Goal: Information Seeking & Learning: Learn about a topic

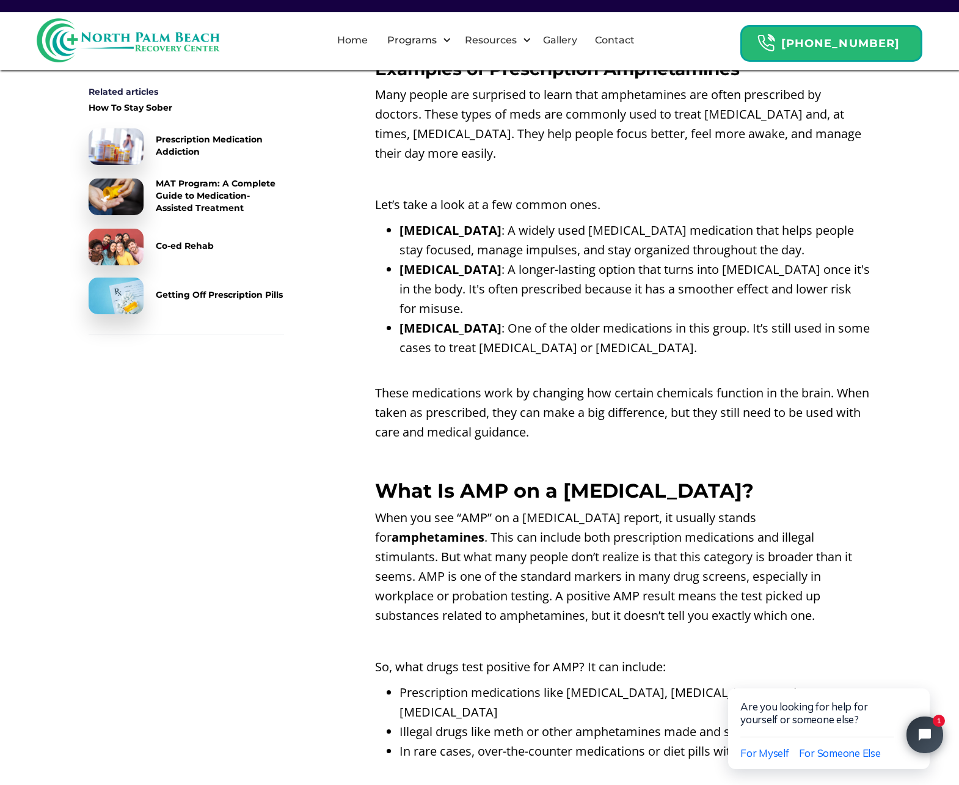
scroll to position [1280, 0]
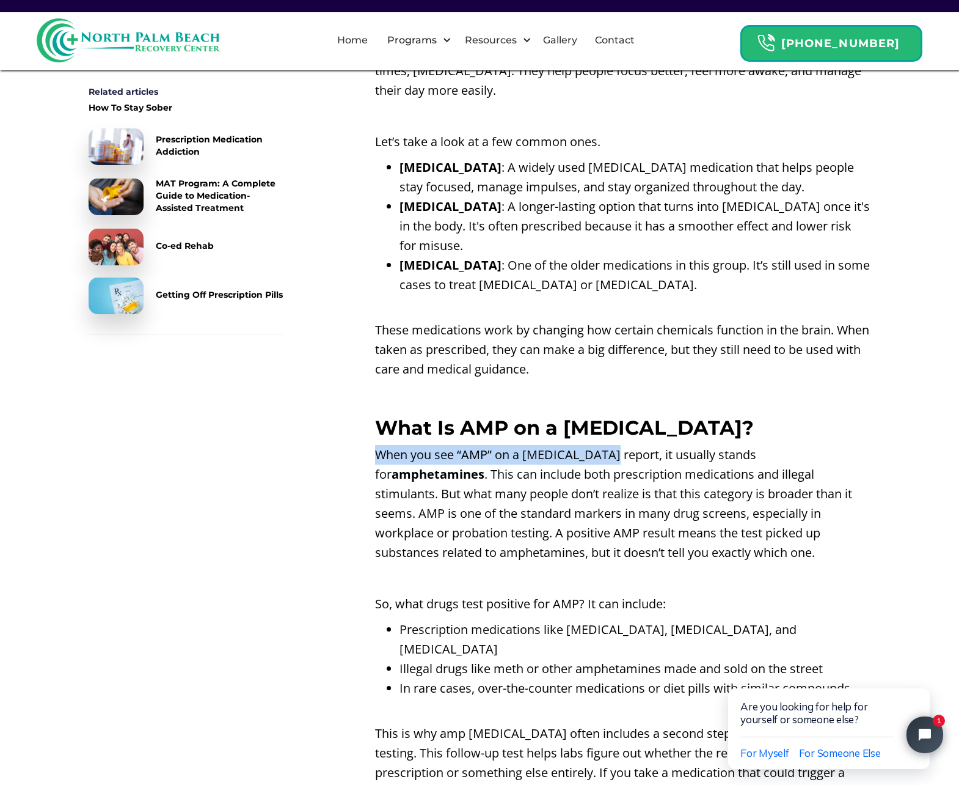
drag, startPoint x: 435, startPoint y: 447, endPoint x: 607, endPoint y: 450, distance: 172.3
click at [607, 450] on p "When you see “AMP” on a [MEDICAL_DATA] report, it usually stands for amphetamin…" at bounding box center [623, 503] width 496 height 117
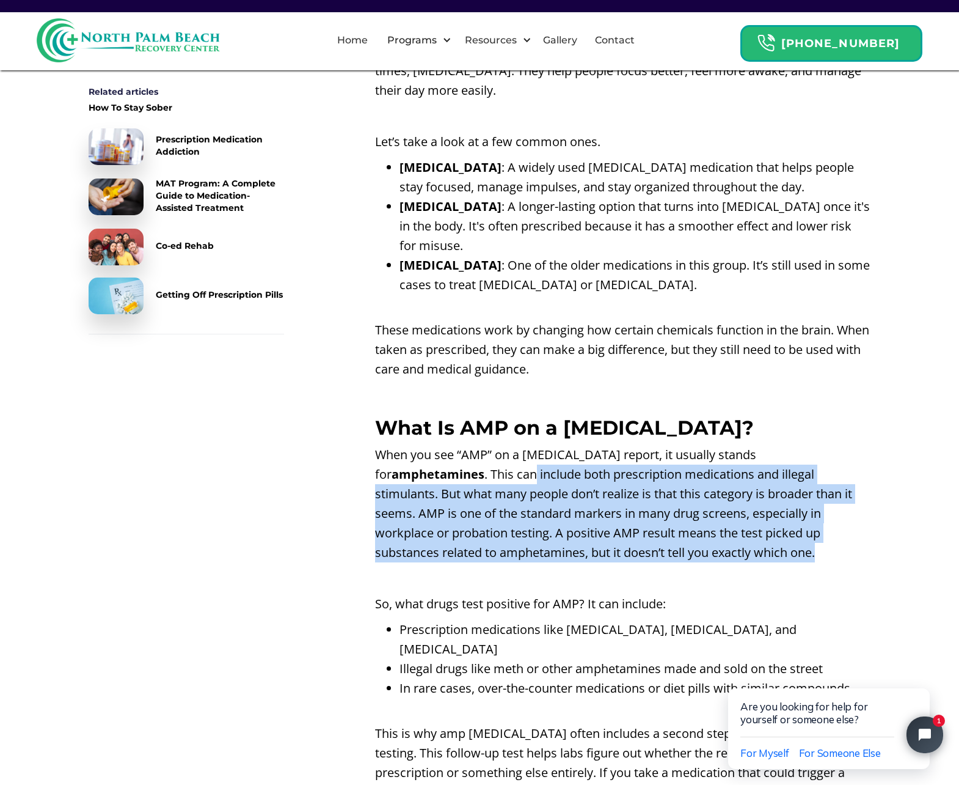
drag, startPoint x: 519, startPoint y: 468, endPoint x: 785, endPoint y: 552, distance: 278.7
click at [785, 552] on p "When you see “AMP” on a [MEDICAL_DATA] report, it usually stands for amphetamin…" at bounding box center [623, 503] width 496 height 117
click at [710, 547] on p "When you see “AMP” on a [MEDICAL_DATA] report, it usually stands for amphetamin…" at bounding box center [623, 503] width 496 height 117
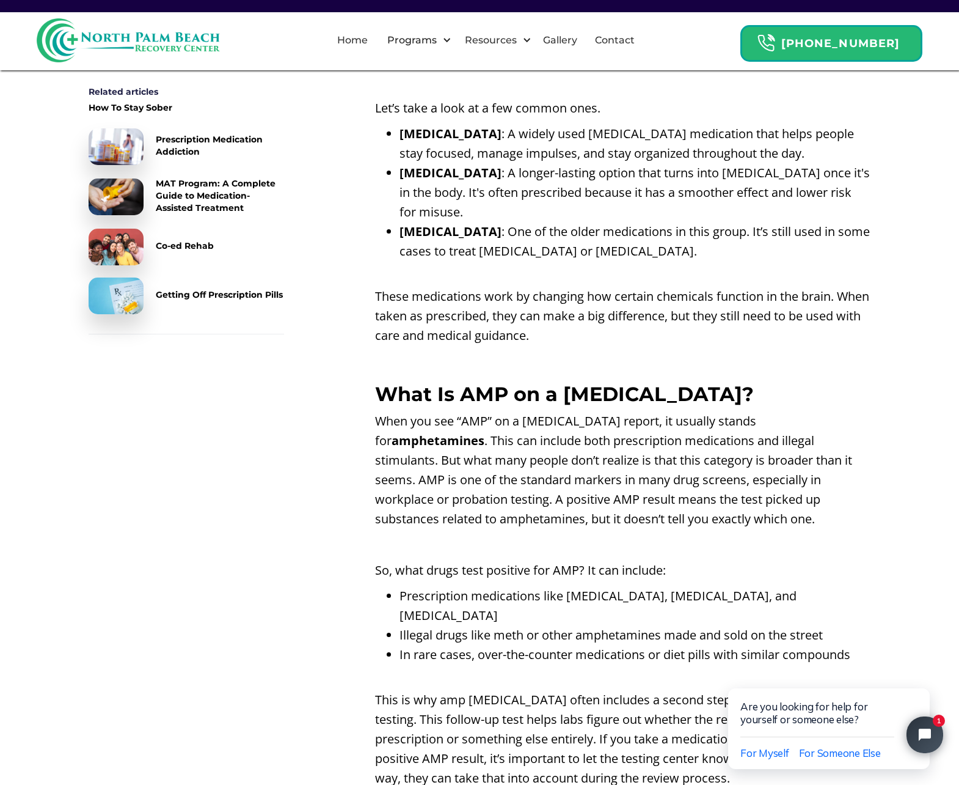
scroll to position [1388, 0]
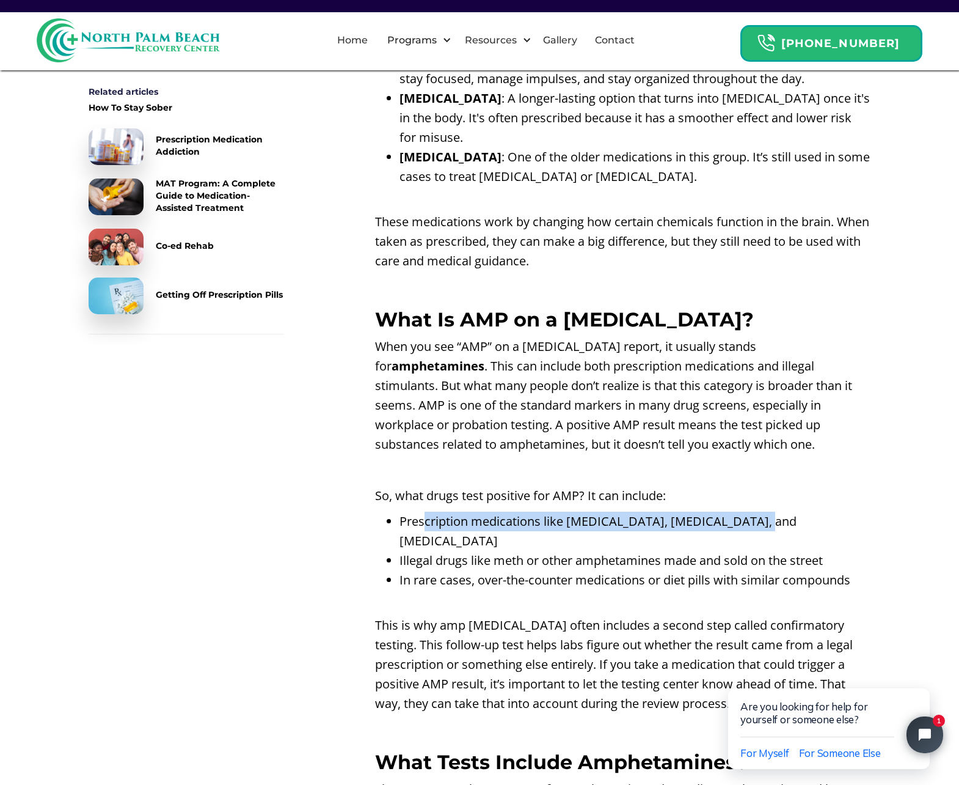
drag, startPoint x: 436, startPoint y: 518, endPoint x: 811, endPoint y: 517, distance: 374.6
click at [811, 517] on li "Prescription medications like [MEDICAL_DATA], [MEDICAL_DATA], and [MEDICAL_DATA]" at bounding box center [635, 530] width 471 height 39
click at [601, 551] on li "Illegal drugs like meth or other amphetamines made and sold on the street" at bounding box center [635, 561] width 471 height 20
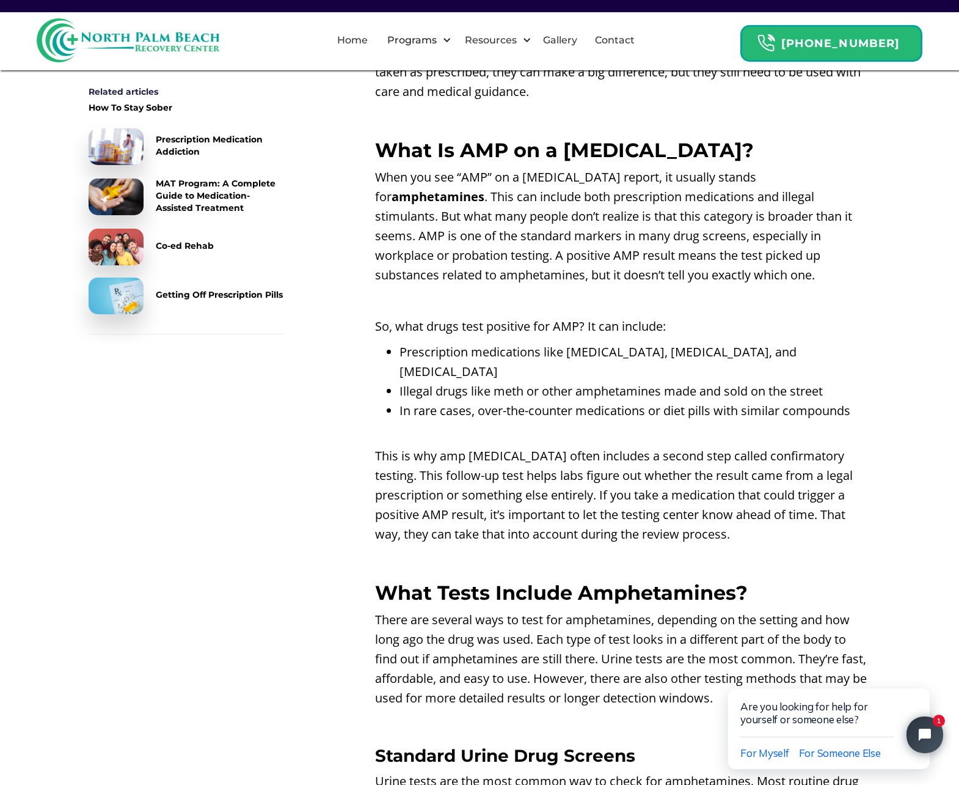
scroll to position [1620, 0]
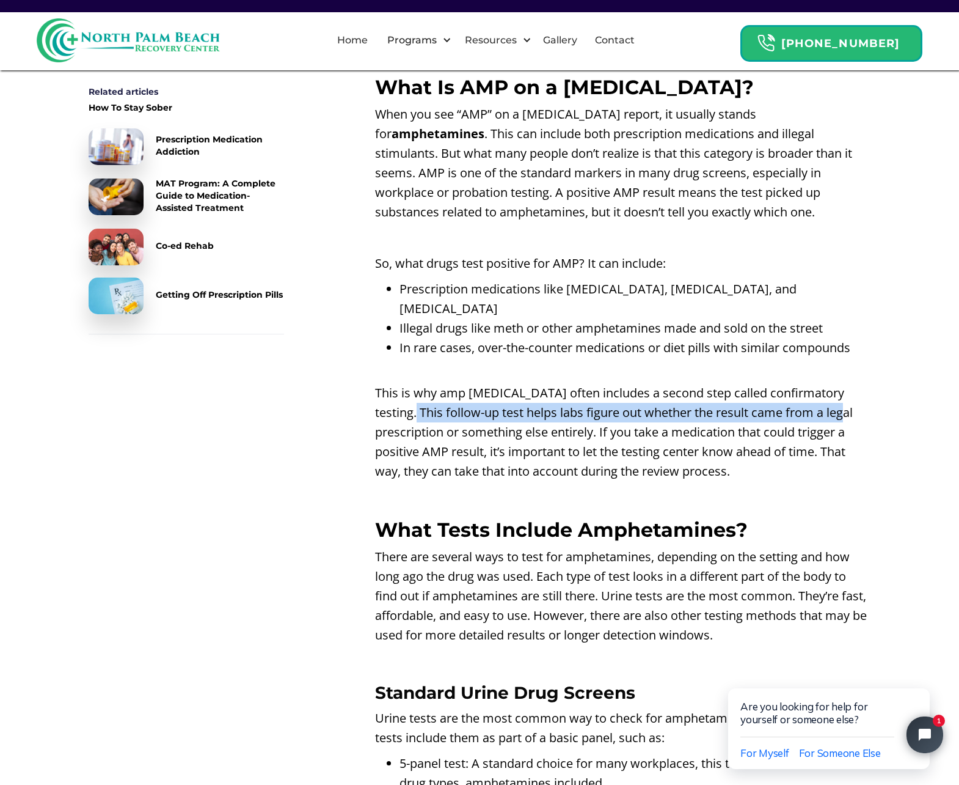
drag, startPoint x: 383, startPoint y: 395, endPoint x: 875, endPoint y: 387, distance: 491.9
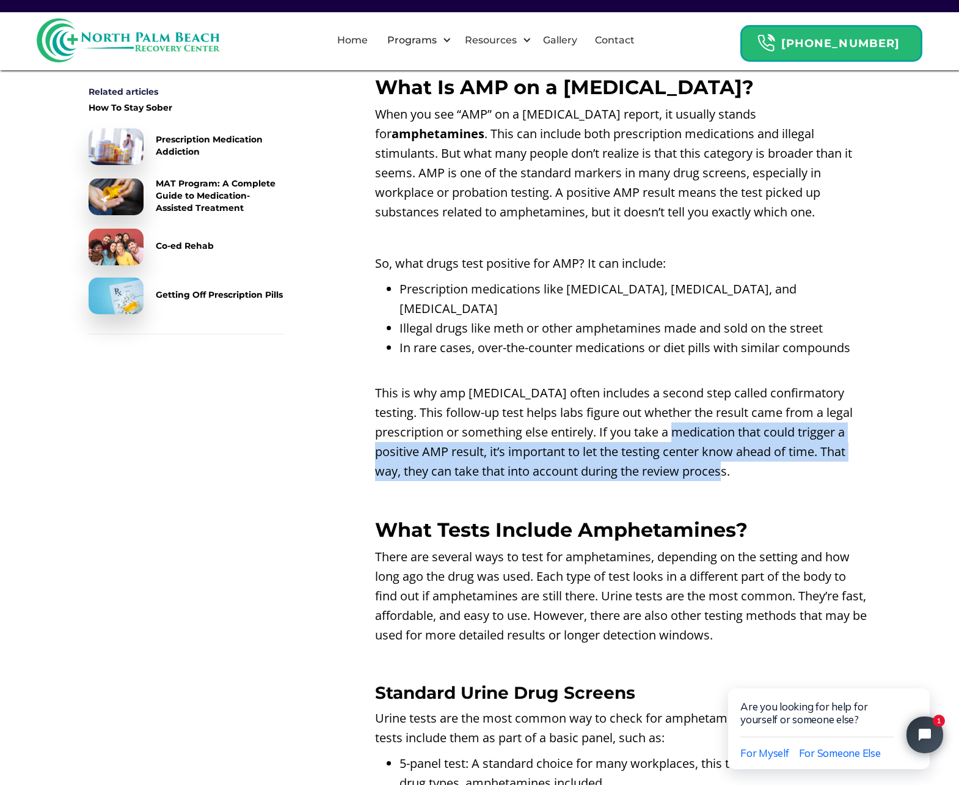
drag, startPoint x: 695, startPoint y: 414, endPoint x: 836, endPoint y: 454, distance: 146.0
click at [836, 454] on p "This is why amp [MEDICAL_DATA] often includes a second step called confirmatory…" at bounding box center [623, 432] width 496 height 98
click at [752, 454] on p "This is why amp [MEDICAL_DATA] often includes a second step called confirmatory…" at bounding box center [623, 432] width 496 height 98
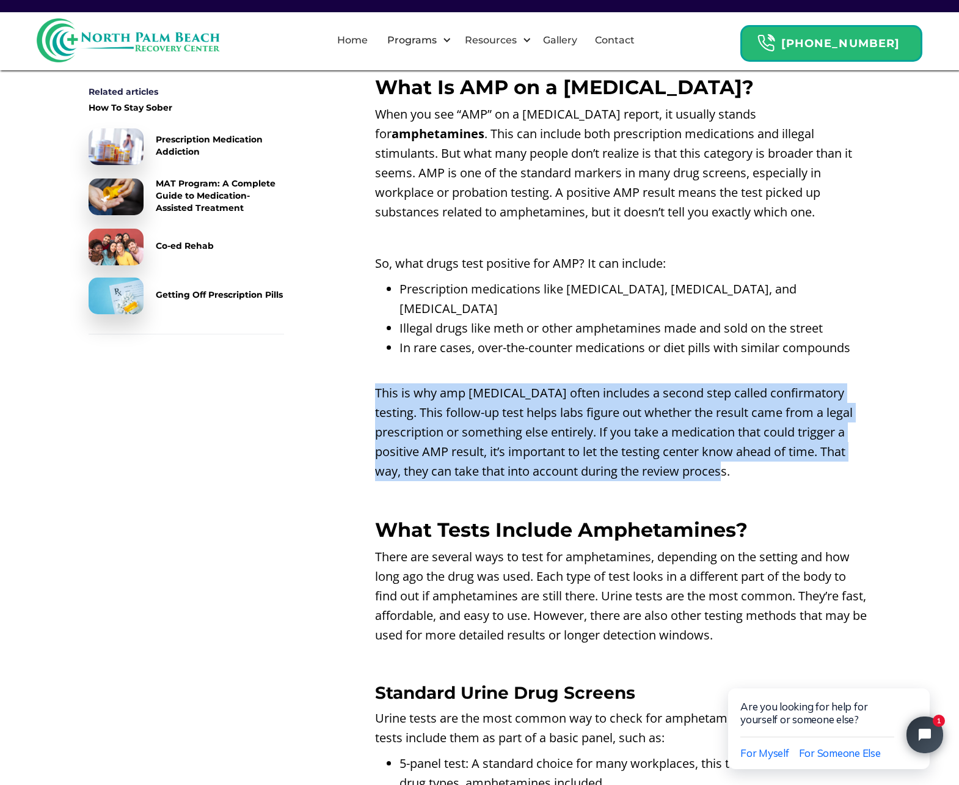
drag, startPoint x: 766, startPoint y: 441, endPoint x: 351, endPoint y: 364, distance: 421.9
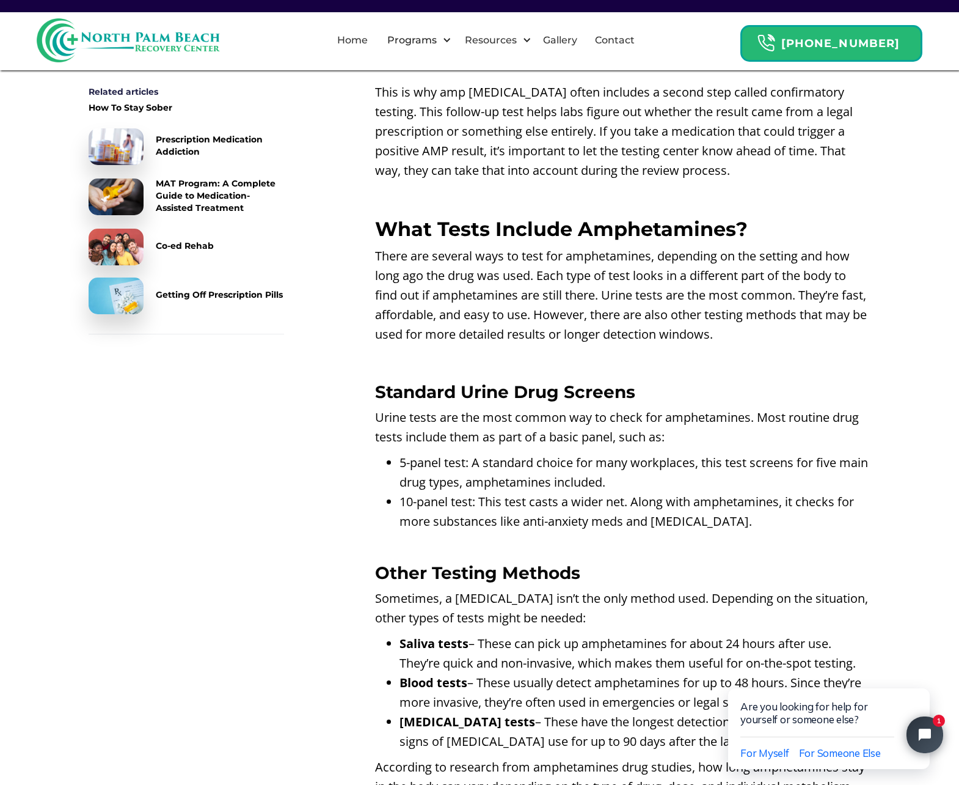
scroll to position [2050, 0]
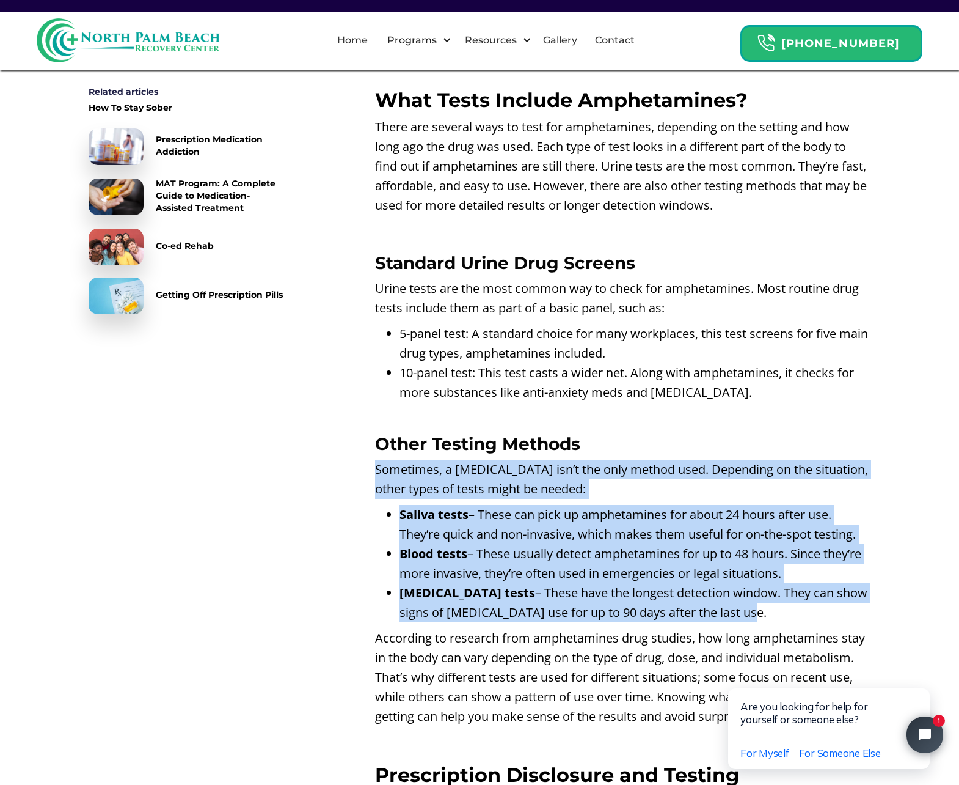
drag, startPoint x: 761, startPoint y: 595, endPoint x: 375, endPoint y: 446, distance: 413.2
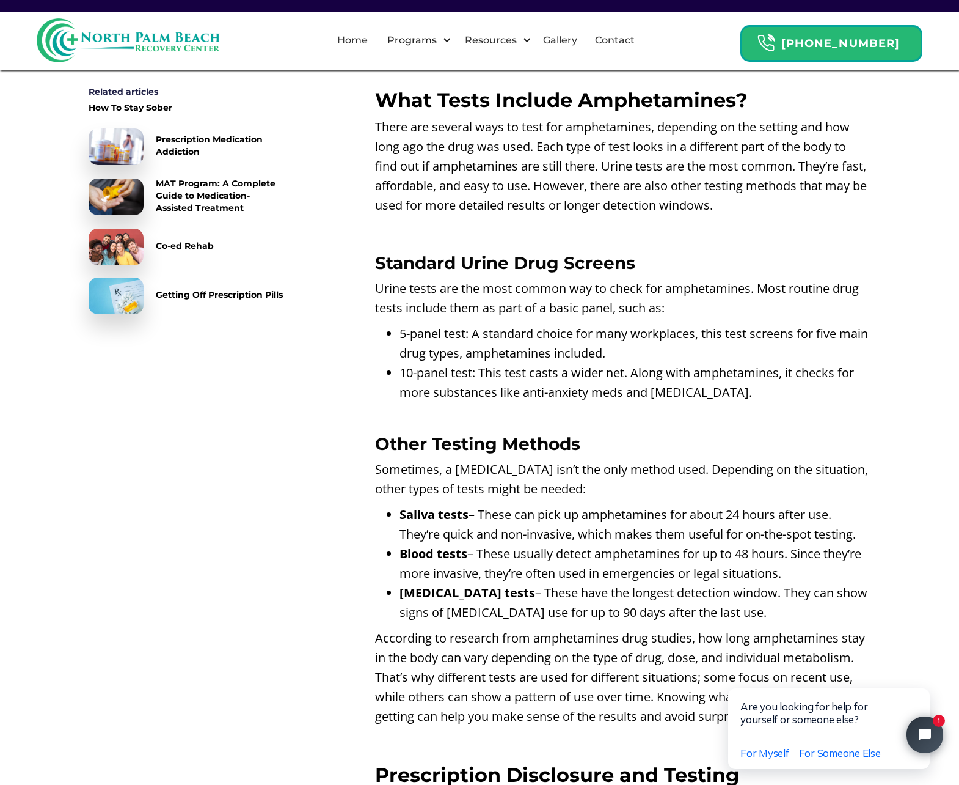
click at [417, 324] on li "5-panel test: A standard choice for many workplaces, this test screens for five…" at bounding box center [635, 343] width 471 height 39
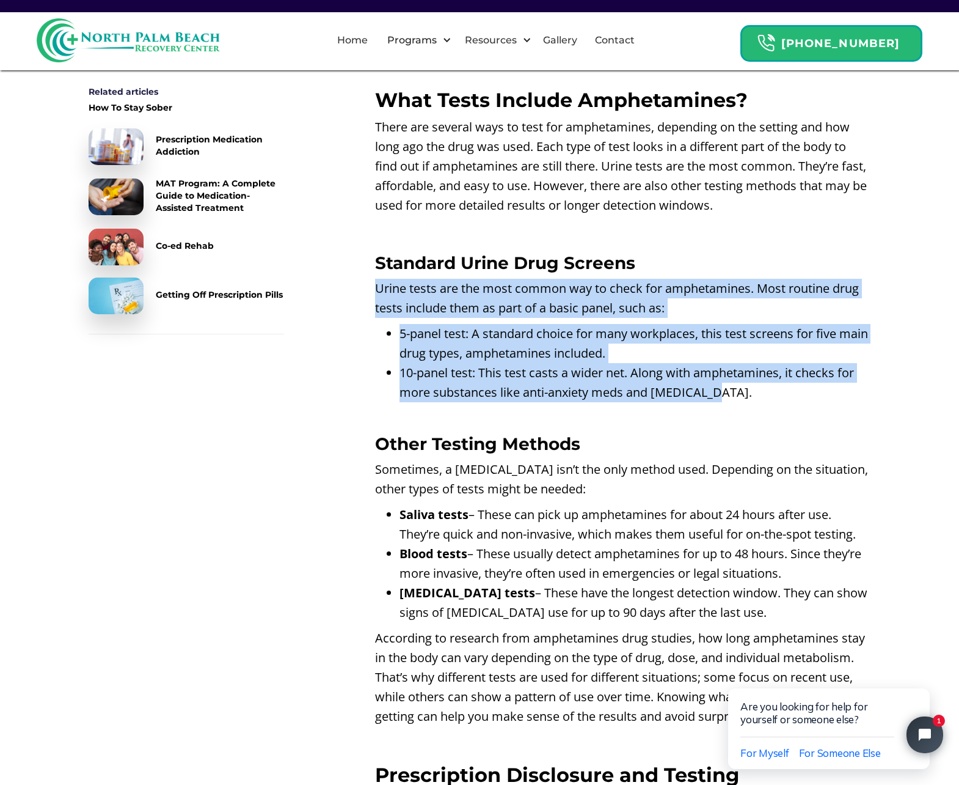
drag, startPoint x: 375, startPoint y: 266, endPoint x: 729, endPoint y: 373, distance: 369.8
click at [729, 373] on li "10-panel test: This test casts a wider net. Along with amphetamines, it checks …" at bounding box center [635, 392] width 471 height 59
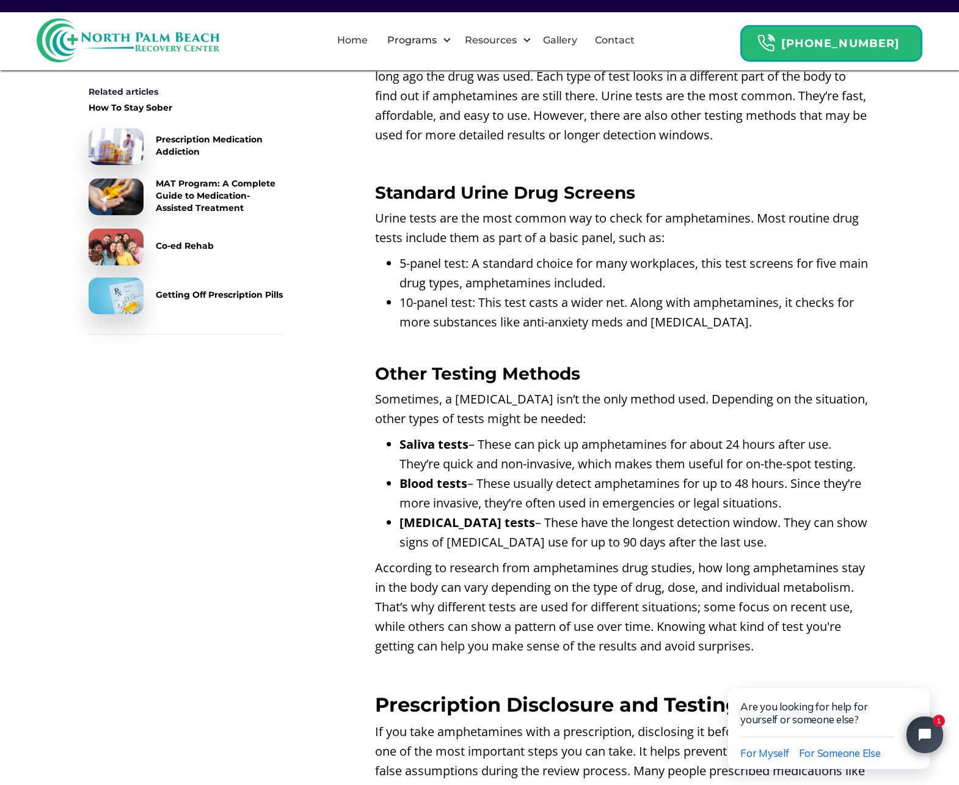
scroll to position [2128, 0]
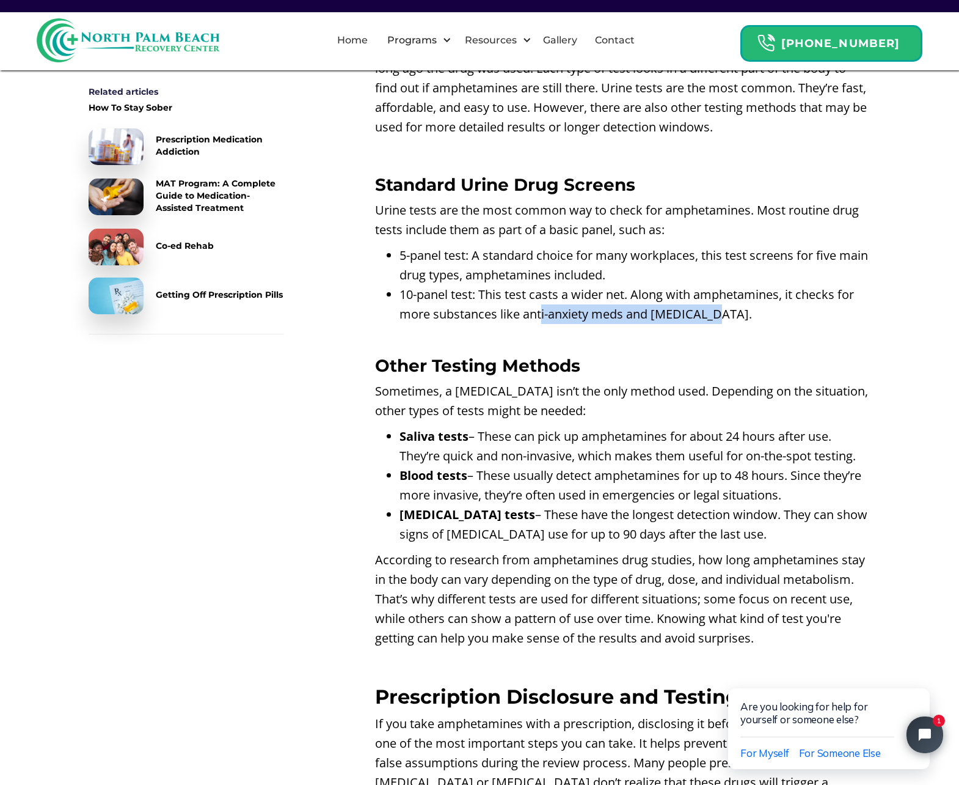
drag, startPoint x: 625, startPoint y: 296, endPoint x: 713, endPoint y: 296, distance: 88.0
click at [713, 296] on li "10-panel test: This test casts a wider net. Along with amphetamines, it checks …" at bounding box center [635, 314] width 471 height 59
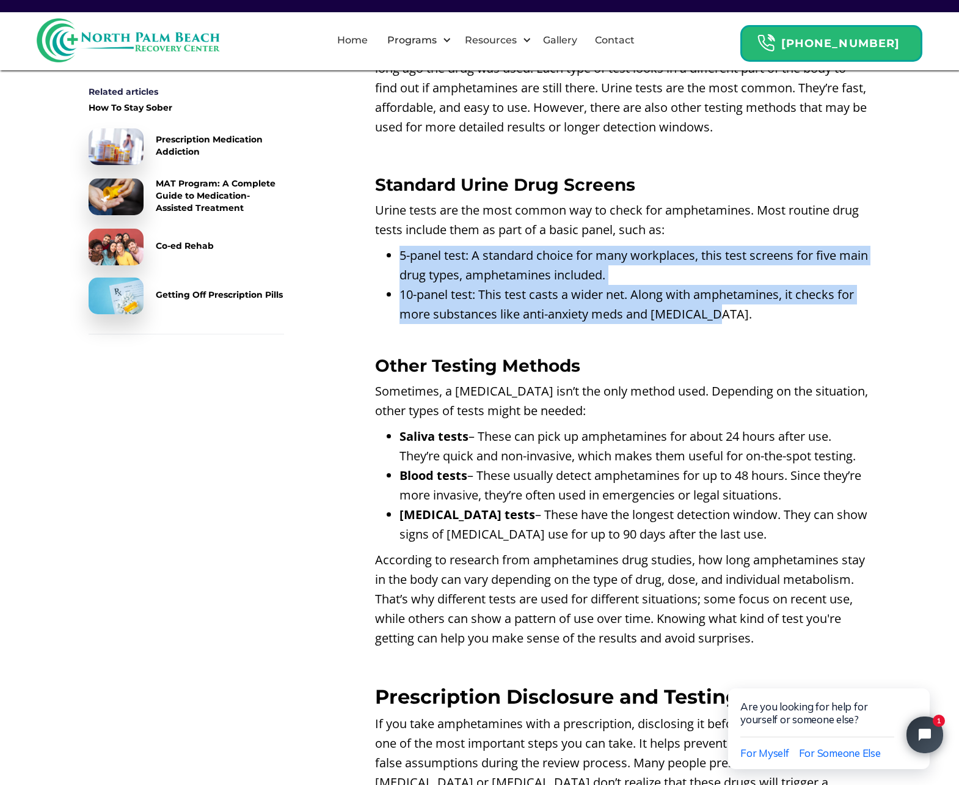
drag, startPoint x: 737, startPoint y: 299, endPoint x: 403, endPoint y: 232, distance: 341.4
click at [403, 246] on ul "5-panel test: A standard choice for many workplaces, this test screens for five…" at bounding box center [623, 295] width 496 height 98
click at [403, 246] on li "5-panel test: A standard choice for many workplaces, this test screens for five…" at bounding box center [635, 265] width 471 height 39
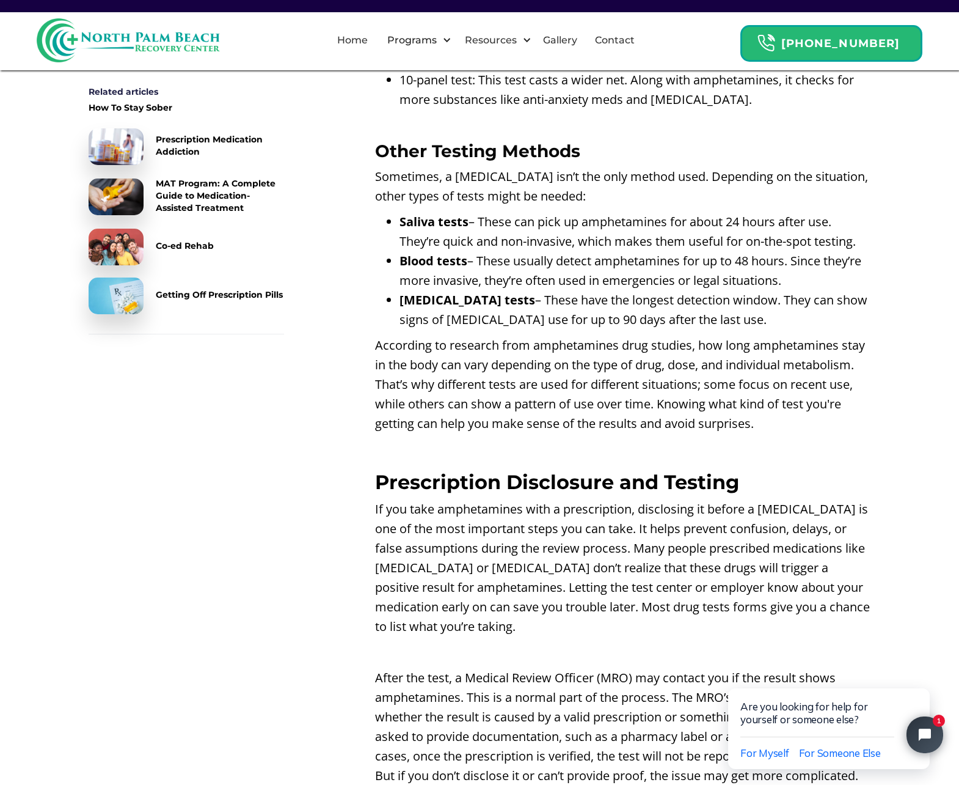
scroll to position [2388, 0]
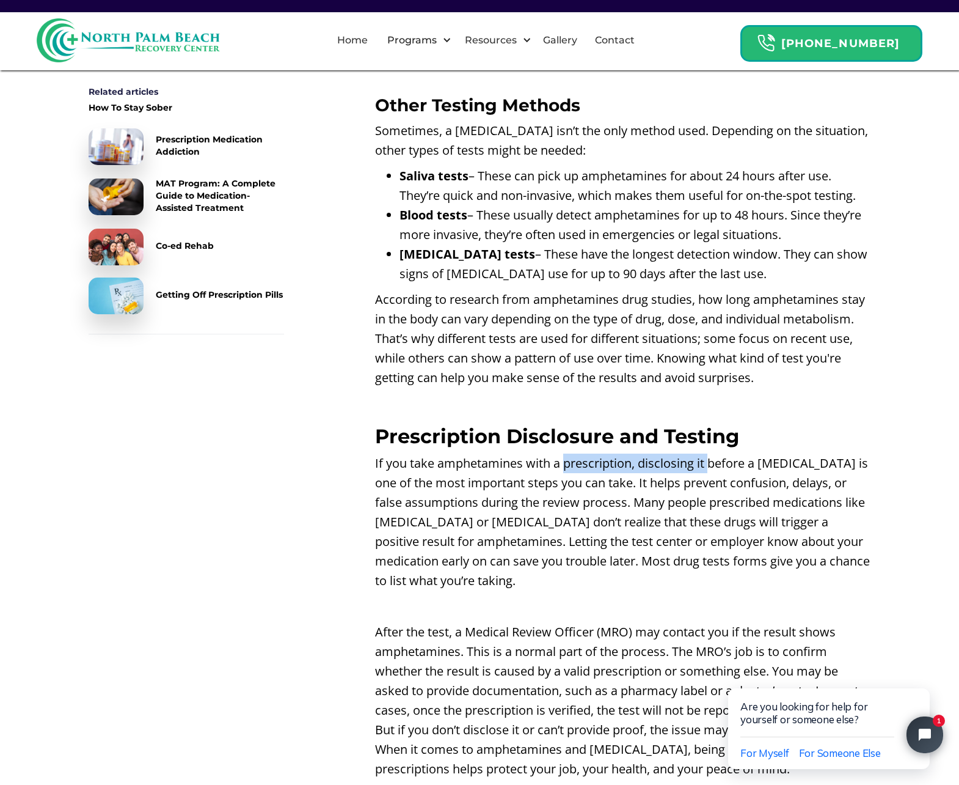
drag, startPoint x: 568, startPoint y: 445, endPoint x: 708, endPoint y: 448, distance: 139.9
click at [708, 453] on p "If you take amphetamines with a prescription, disclosing it before a [MEDICAL_D…" at bounding box center [623, 521] width 496 height 137
click at [460, 496] on p "If you take amphetamines with a prescription, disclosing it before a [MEDICAL_D…" at bounding box center [623, 521] width 496 height 137
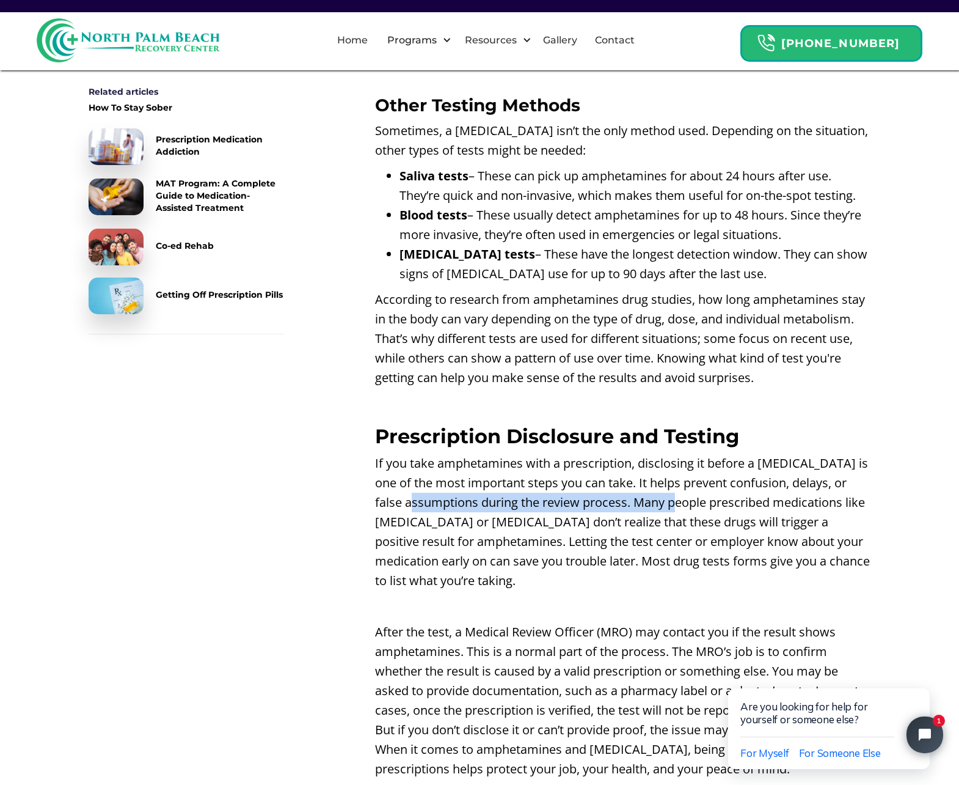
drag, startPoint x: 434, startPoint y: 488, endPoint x: 677, endPoint y: 486, distance: 242.6
click at [677, 486] on p "If you take amphetamines with a prescription, disclosing it before a [MEDICAL_D…" at bounding box center [623, 521] width 496 height 137
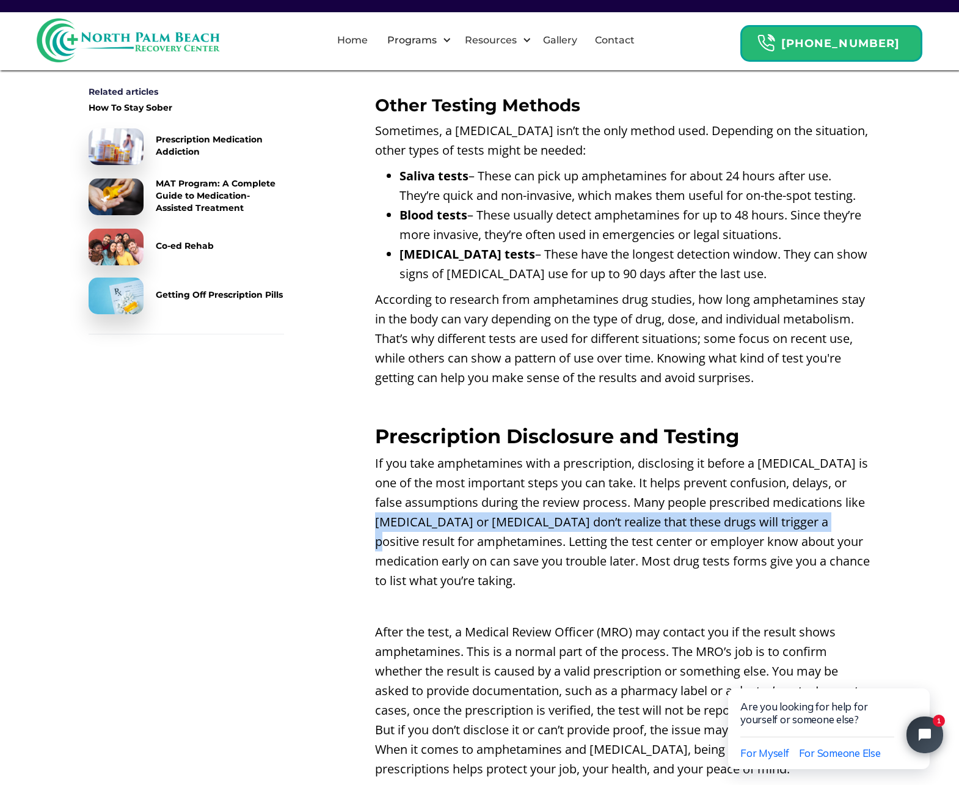
drag, startPoint x: 417, startPoint y: 500, endPoint x: 873, endPoint y: 505, distance: 456.5
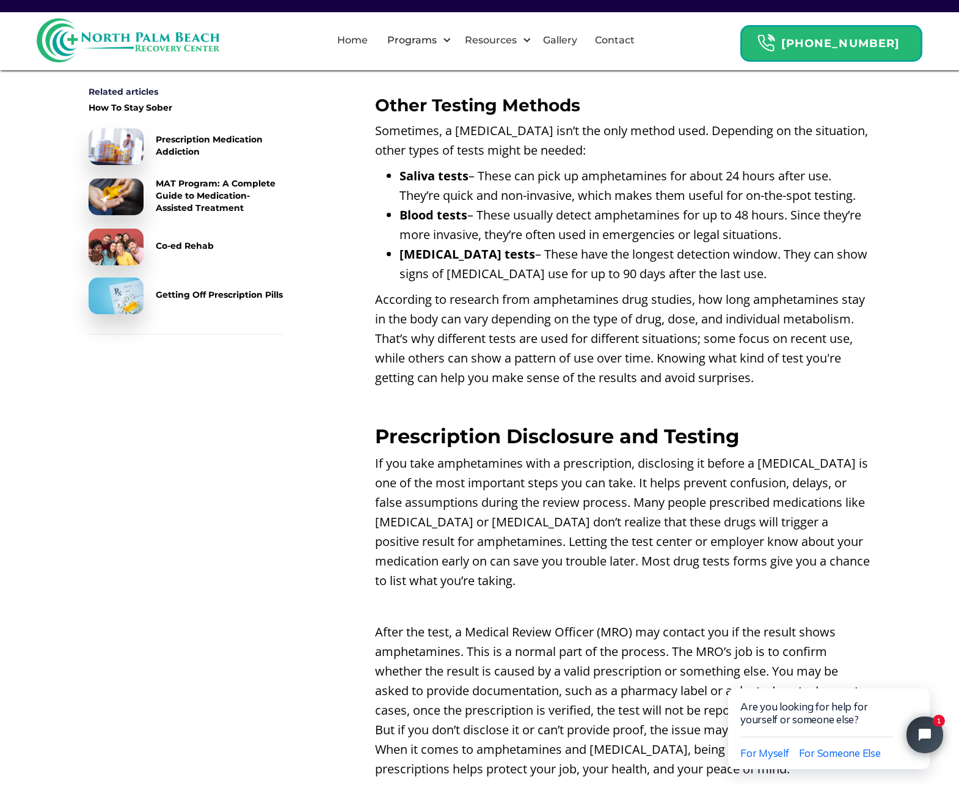
click at [565, 533] on p "If you take amphetamines with a prescription, disclosing it before a [MEDICAL_D…" at bounding box center [623, 521] width 496 height 137
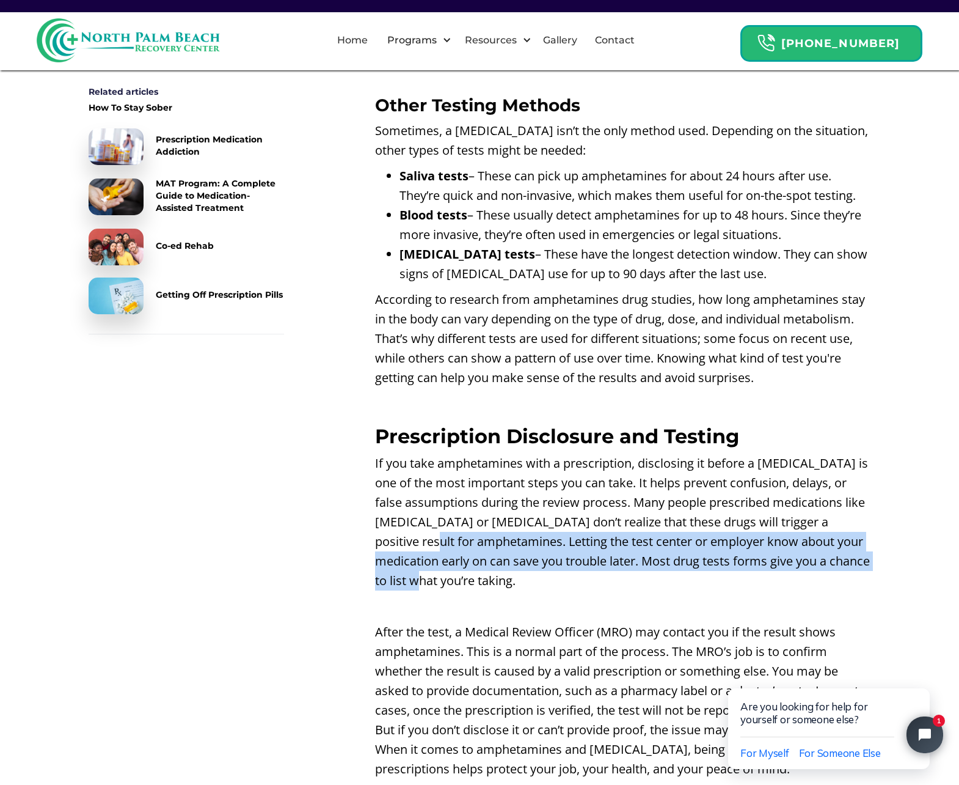
drag, startPoint x: 620, startPoint y: 508, endPoint x: 619, endPoint y: 561, distance: 53.2
click at [631, 565] on p "If you take amphetamines with a prescription, disclosing it before a [MEDICAL_D…" at bounding box center [623, 521] width 496 height 137
click at [525, 554] on p "If you take amphetamines with a prescription, disclosing it before a [MEDICAL_D…" at bounding box center [623, 521] width 496 height 137
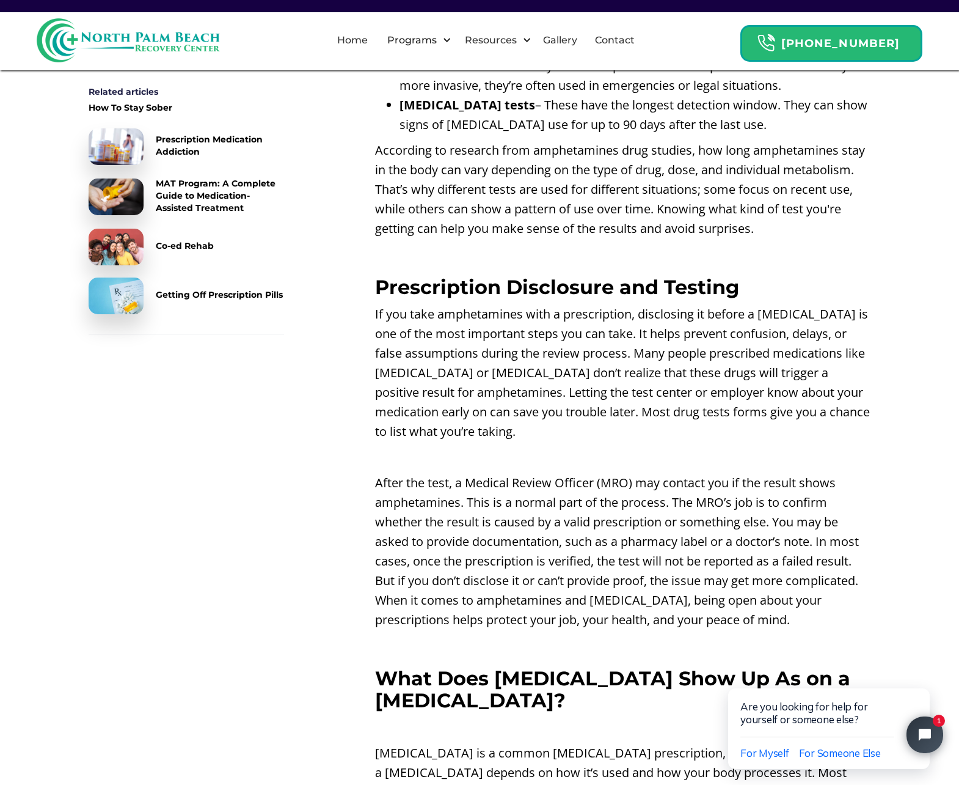
scroll to position [2567, 0]
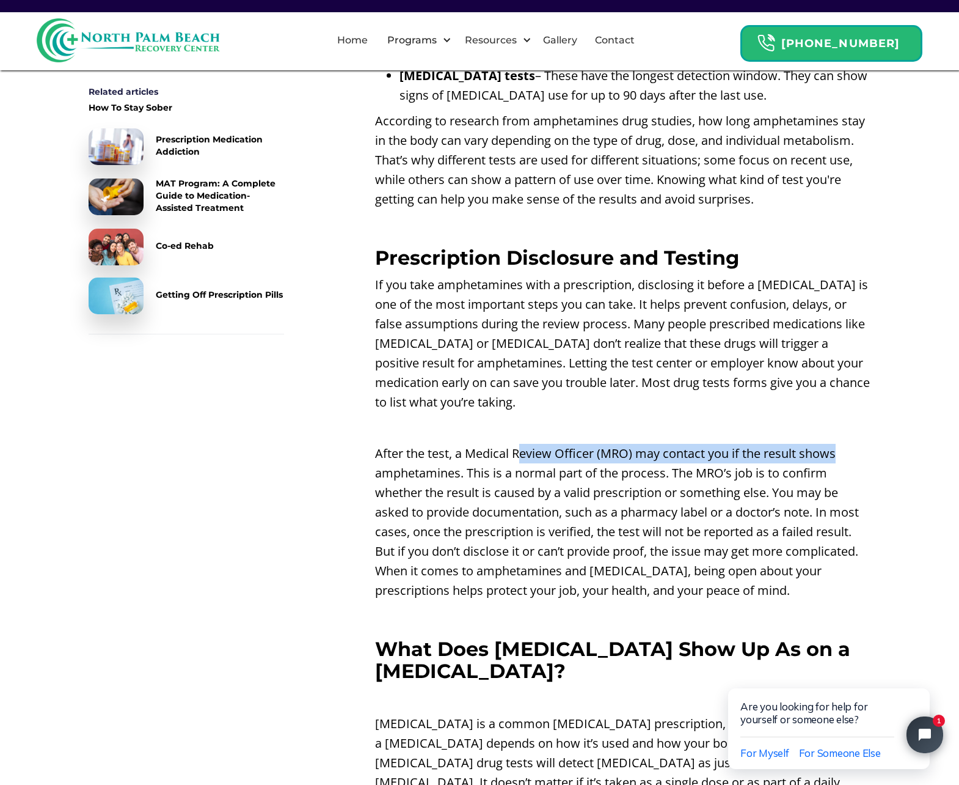
drag, startPoint x: 624, startPoint y: 433, endPoint x: 874, endPoint y: 440, distance: 250.0
click at [565, 481] on p "After the test, a Medical Review Officer (MRO) may contact you if the result sh…" at bounding box center [623, 522] width 496 height 156
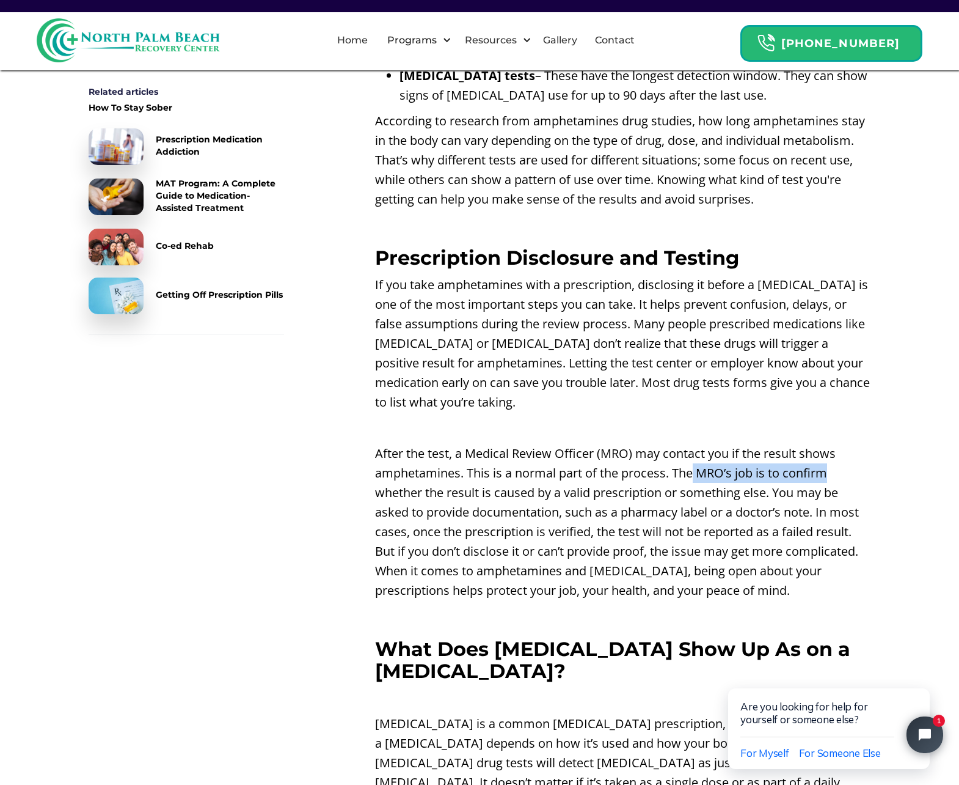
drag, startPoint x: 692, startPoint y: 459, endPoint x: 846, endPoint y: 459, distance: 154.0
click at [846, 459] on p "After the test, a Medical Review Officer (MRO) may contact you if the result sh…" at bounding box center [623, 522] width 496 height 156
click at [657, 485] on p "After the test, a Medical Review Officer (MRO) may contact you if the result sh…" at bounding box center [623, 522] width 496 height 156
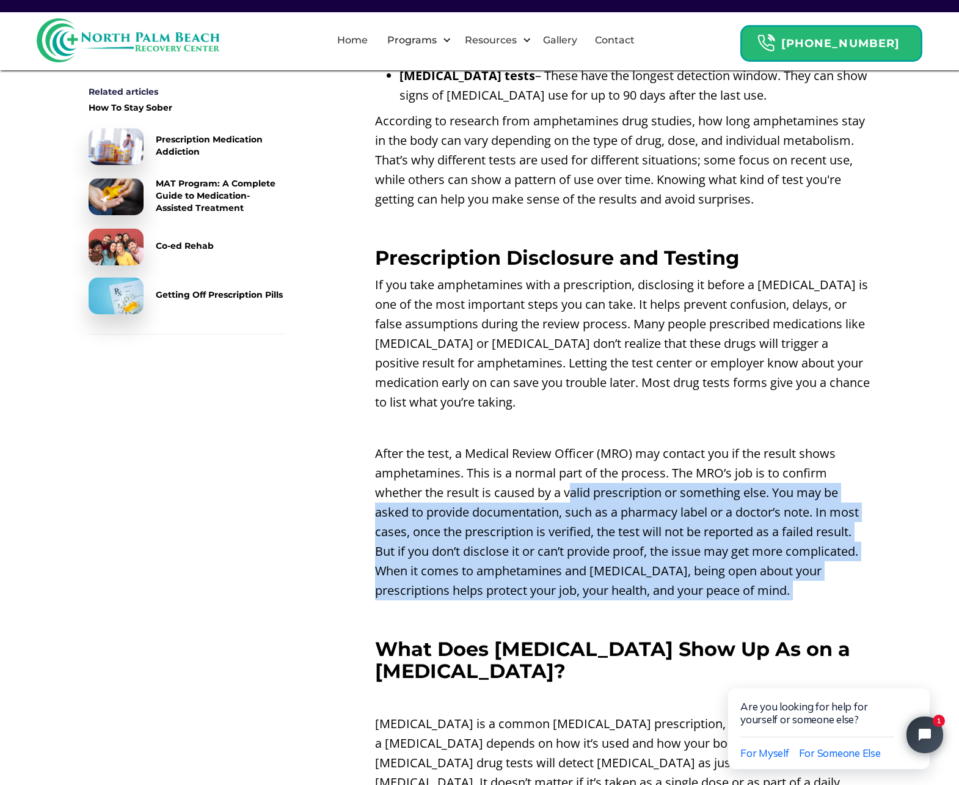
drag, startPoint x: 573, startPoint y: 472, endPoint x: 851, endPoint y: 580, distance: 298.7
click at [781, 501] on p "After the test, a Medical Review Officer (MRO) may contact you if the result sh…" at bounding box center [623, 522] width 496 height 156
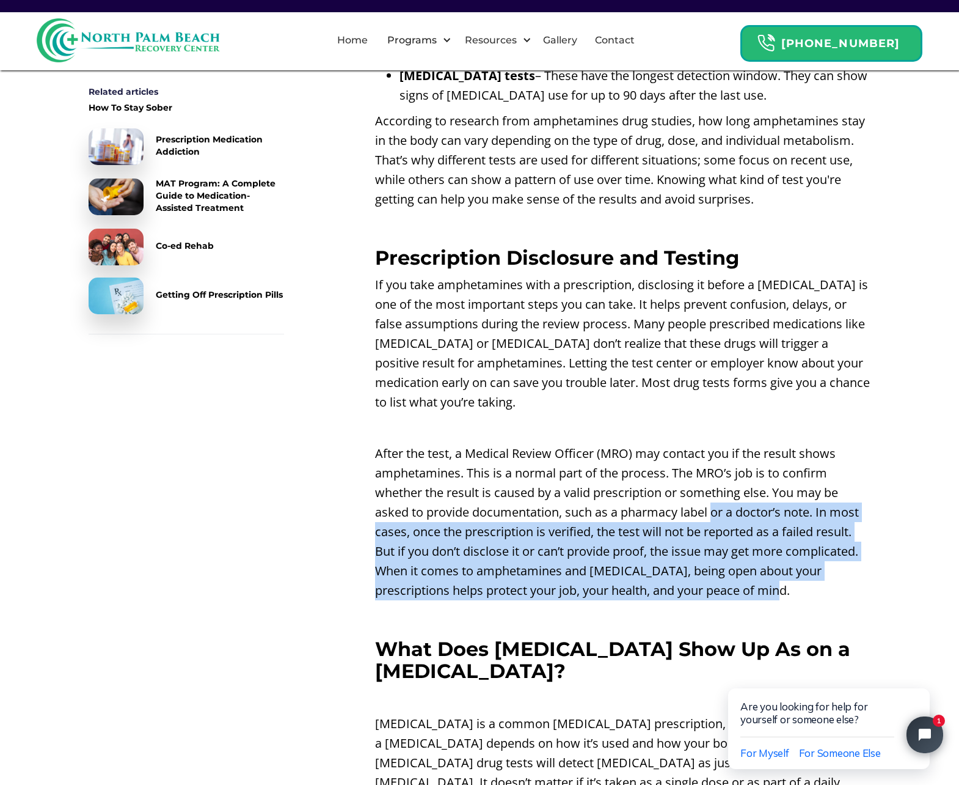
drag, startPoint x: 716, startPoint y: 494, endPoint x: 818, endPoint y: 574, distance: 129.7
click at [818, 574] on p "After the test, a Medical Review Officer (MRO) may contact you if the result sh…" at bounding box center [623, 522] width 496 height 156
click at [598, 536] on p "After the test, a Medical Review Officer (MRO) may contact you if the result sh…" at bounding box center [623, 522] width 496 height 156
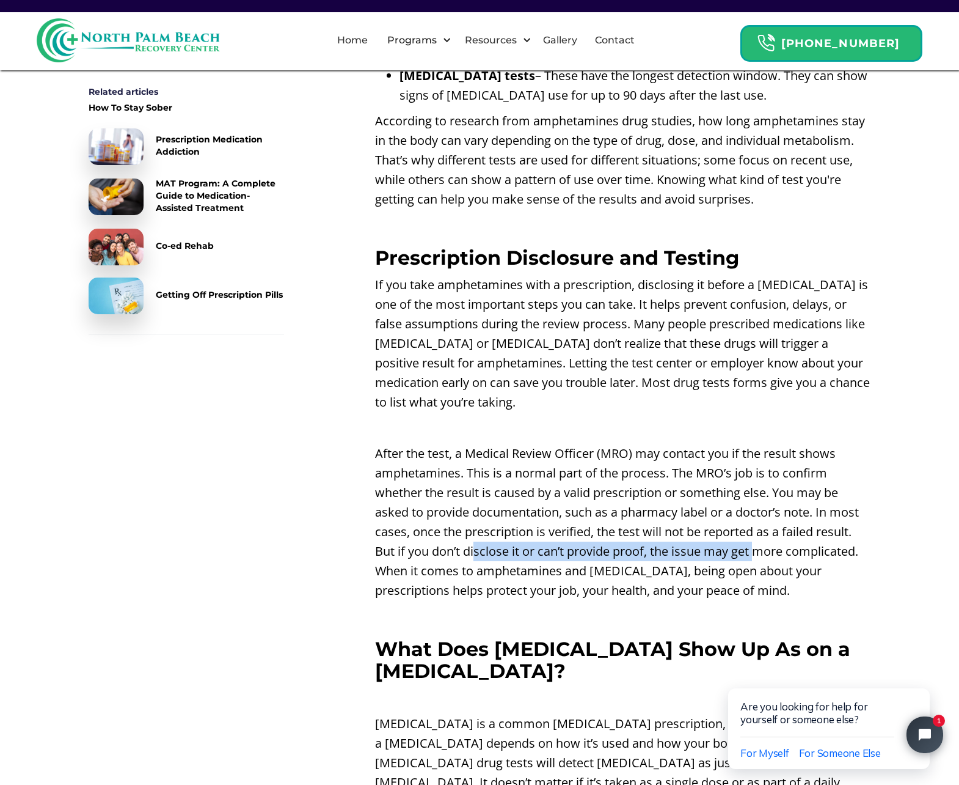
drag, startPoint x: 475, startPoint y: 522, endPoint x: 761, endPoint y: 524, distance: 286.0
click at [761, 524] on p "After the test, a Medical Review Officer (MRO) may contact you if the result sh…" at bounding box center [623, 522] width 496 height 156
click at [692, 518] on p "After the test, a Medical Review Officer (MRO) may contact you if the result sh…" at bounding box center [623, 522] width 496 height 156
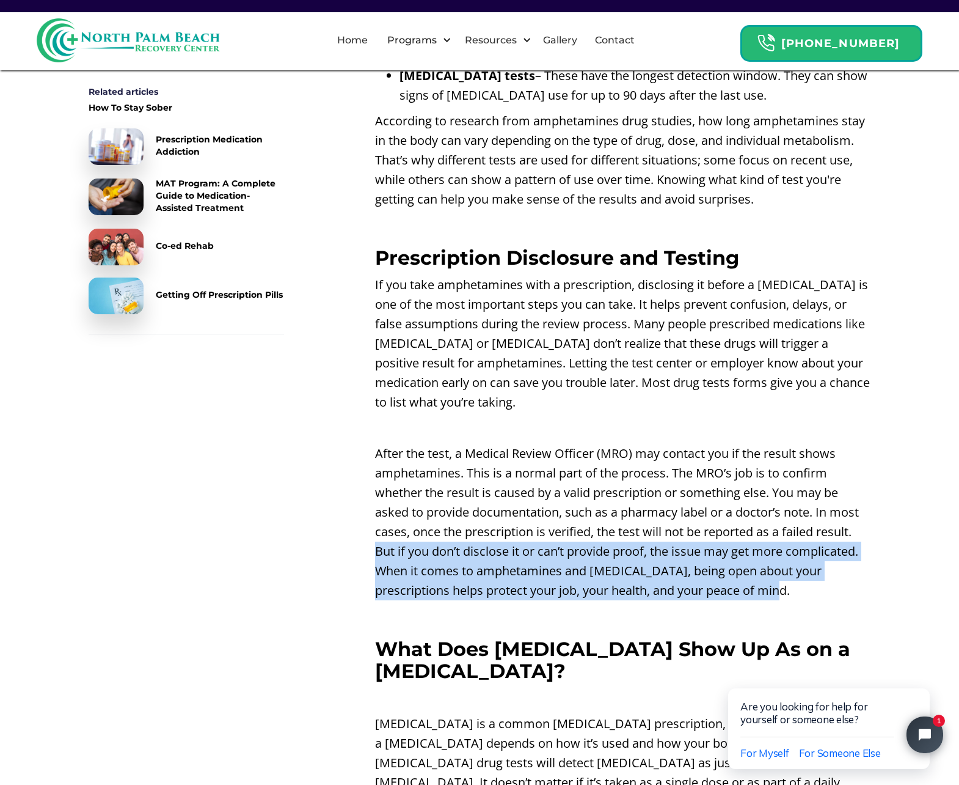
drag, startPoint x: 375, startPoint y: 530, endPoint x: 814, endPoint y: 568, distance: 441.0
click at [819, 544] on p "After the test, a Medical Review Officer (MRO) may contact you if the result sh…" at bounding box center [623, 522] width 496 height 156
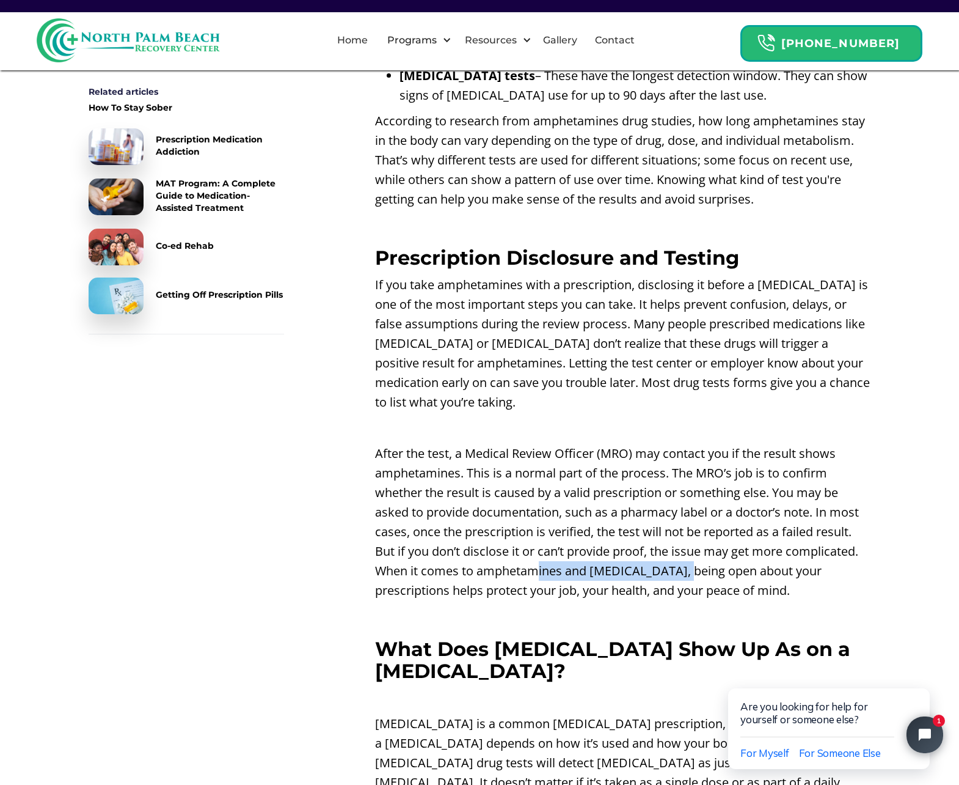
drag, startPoint x: 657, startPoint y: 546, endPoint x: 677, endPoint y: 546, distance: 20.2
click at [677, 546] on p "After the test, a Medical Review Officer (MRO) may contact you if the result sh…" at bounding box center [623, 522] width 496 height 156
click at [594, 549] on p "After the test, a Medical Review Officer (MRO) may contact you if the result sh…" at bounding box center [623, 522] width 496 height 156
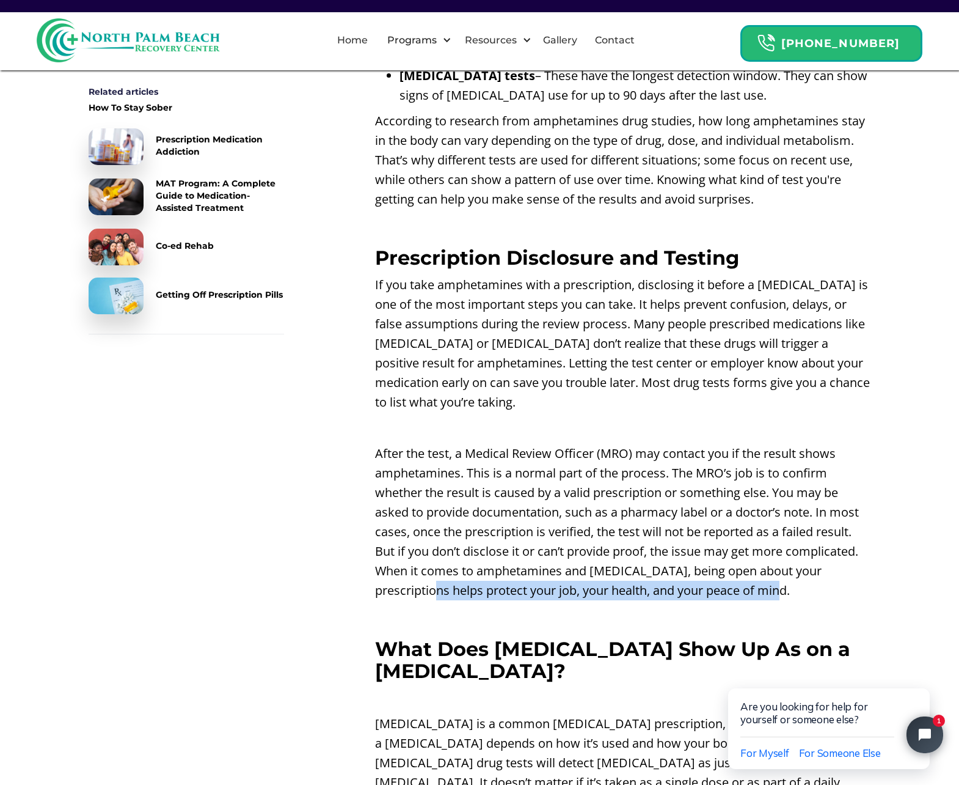
drag, startPoint x: 485, startPoint y: 568, endPoint x: 841, endPoint y: 563, distance: 356.3
click at [841, 563] on p "After the test, a Medical Review Officer (MRO) may contact you if the result sh…" at bounding box center [623, 522] width 496 height 156
drag, startPoint x: 841, startPoint y: 563, endPoint x: 824, endPoint y: 562, distance: 16.5
click at [833, 563] on p "After the test, a Medical Review Officer (MRO) may contact you if the result sh…" at bounding box center [623, 522] width 496 height 156
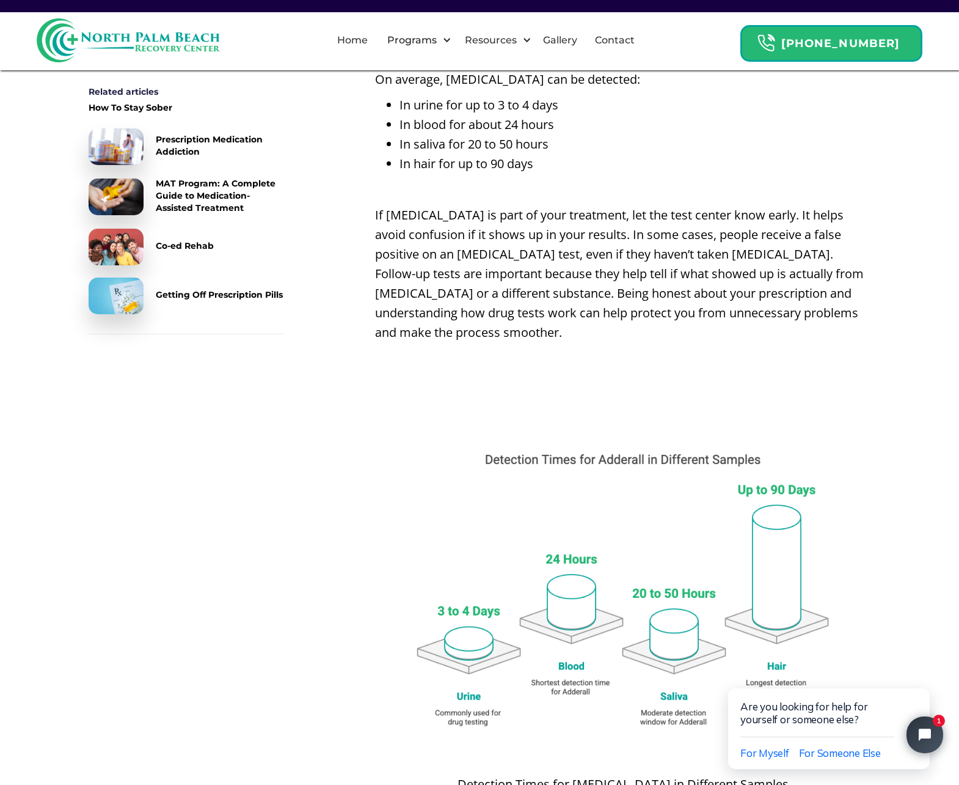
scroll to position [3291, 0]
